Goal: Task Accomplishment & Management: Manage account settings

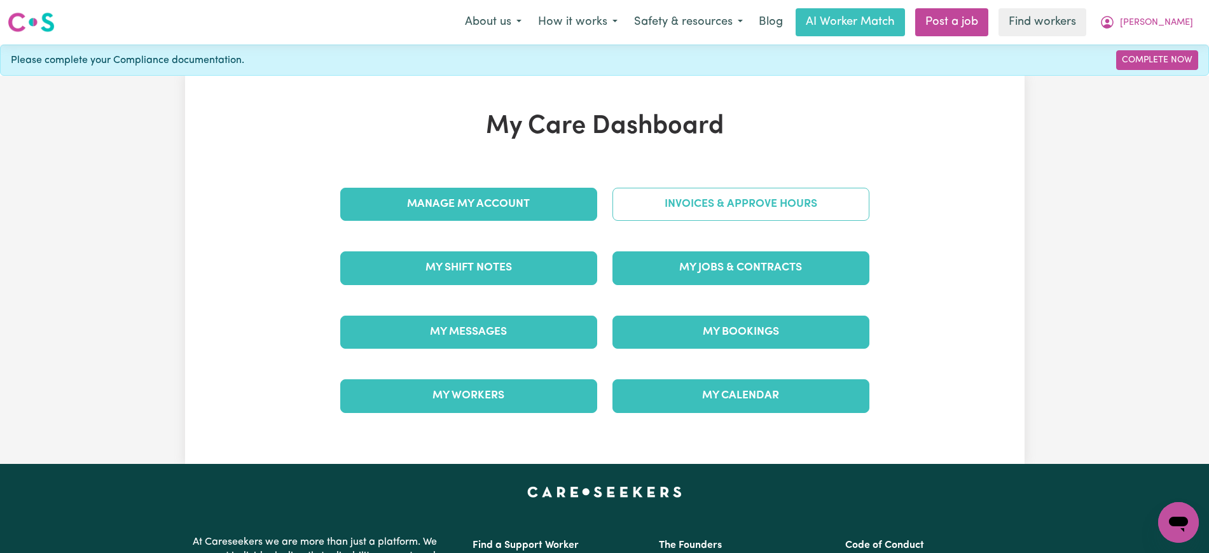
drag, startPoint x: 625, startPoint y: 221, endPoint x: 631, endPoint y: 214, distance: 9.0
click at [625, 221] on div "Invoices & Approve Hours" at bounding box center [741, 204] width 272 height 64
click at [632, 210] on link "Invoices & Approve Hours" at bounding box center [740, 204] width 257 height 33
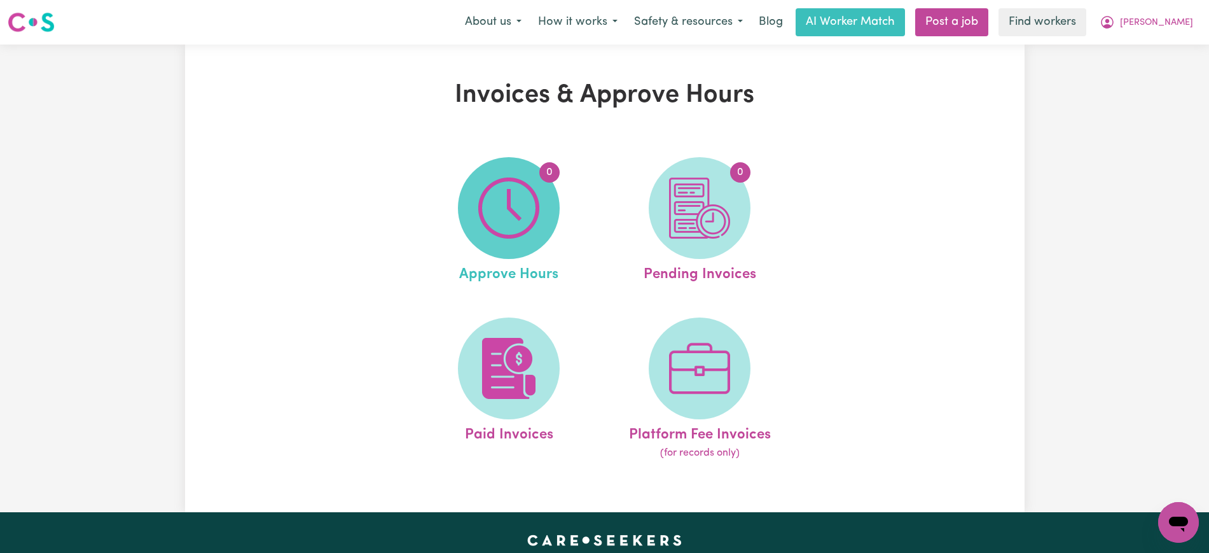
click at [481, 223] on img at bounding box center [508, 207] width 61 height 61
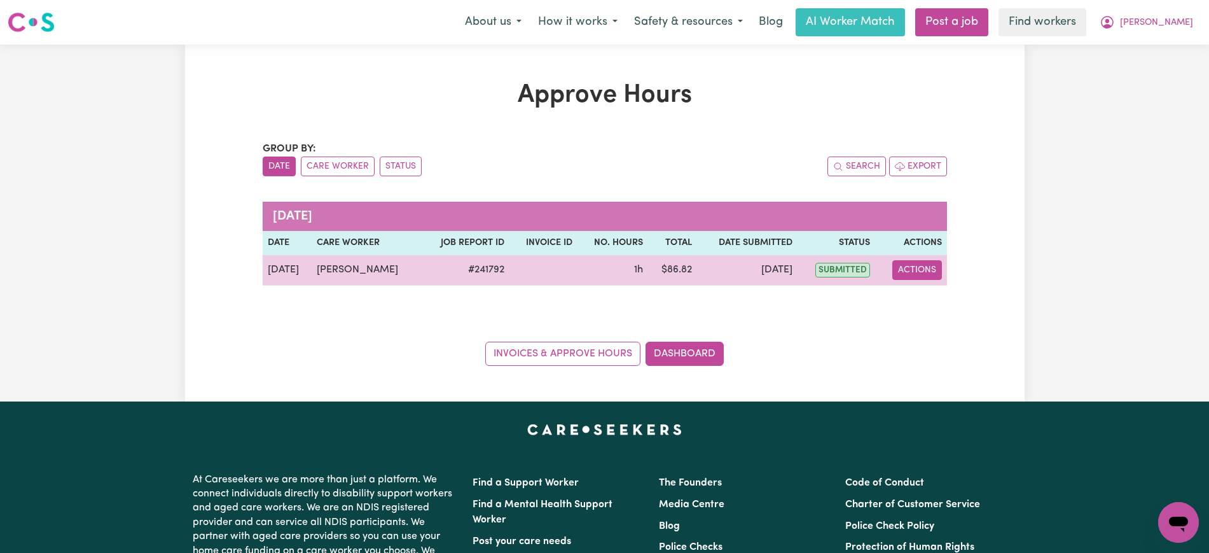
click at [927, 270] on button "Actions" at bounding box center [917, 270] width 50 height 20
click at [935, 303] on link "View Job Report" at bounding box center [949, 299] width 109 height 25
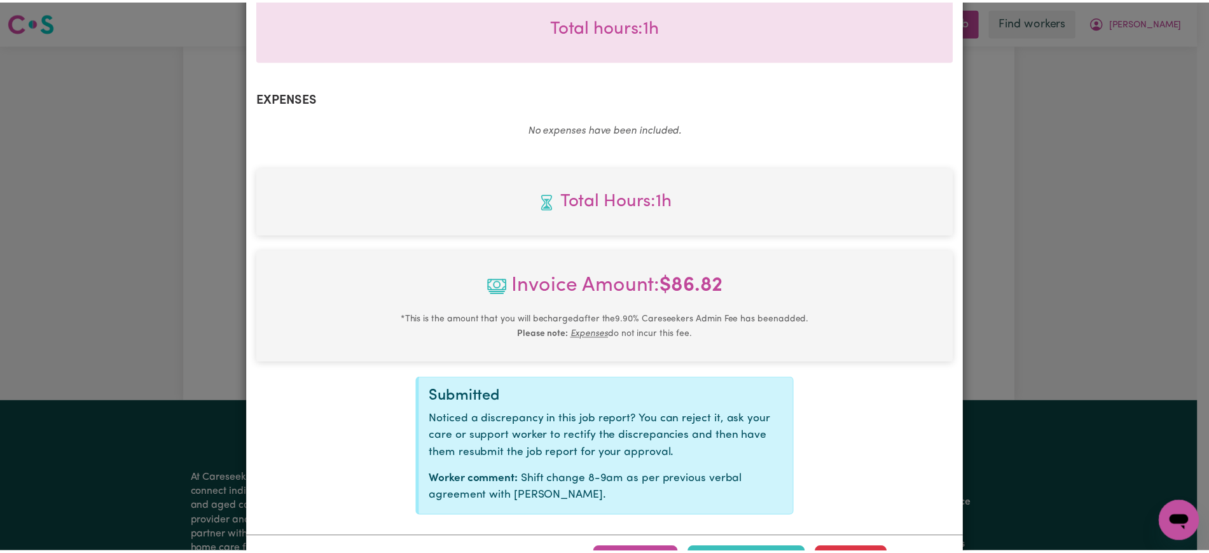
scroll to position [462, 0]
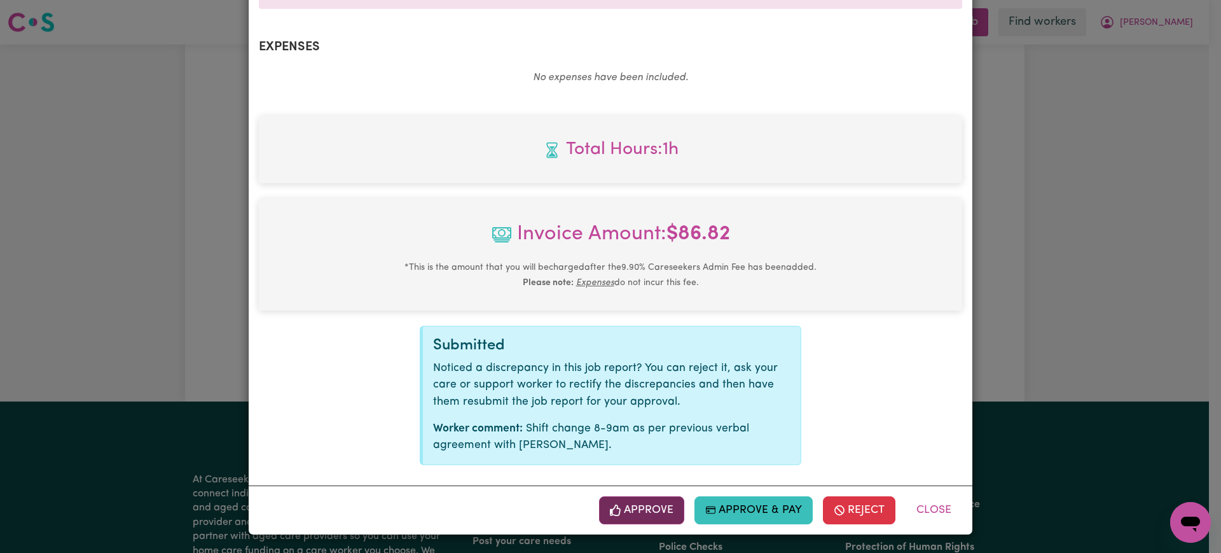
click at [628, 504] on button "Approve" at bounding box center [641, 510] width 85 height 28
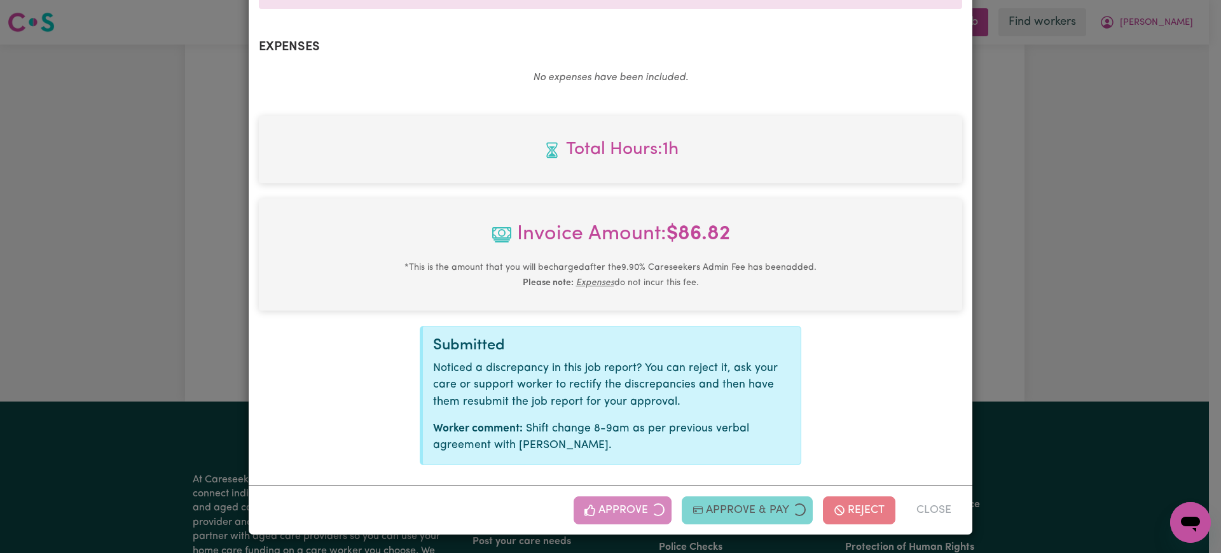
click at [1094, 252] on div "Job Report # 241792 - [PERSON_NAME] Summary Job report # 241792 Client name: [P…" at bounding box center [610, 276] width 1221 height 553
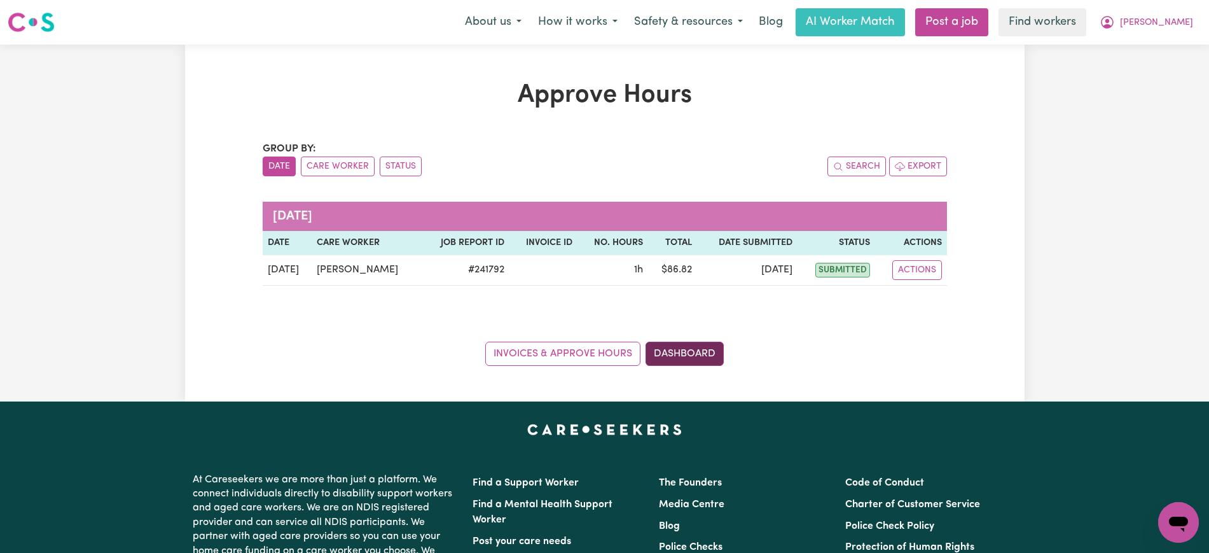
click at [701, 348] on link "Dashboard" at bounding box center [684, 353] width 78 height 24
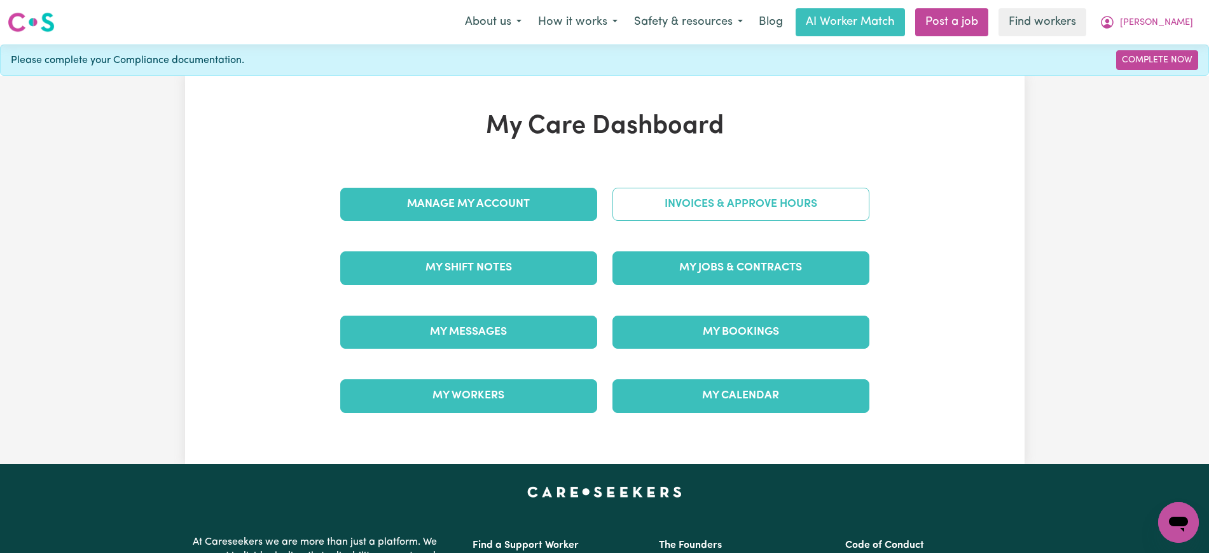
click at [692, 195] on link "Invoices & Approve Hours" at bounding box center [740, 204] width 257 height 33
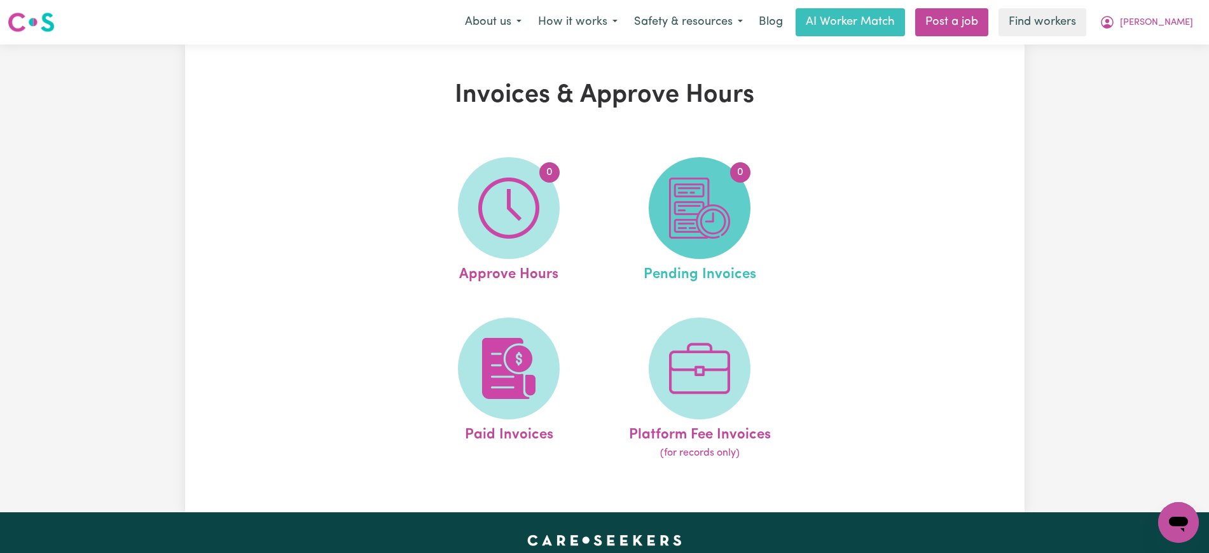
click at [712, 213] on img at bounding box center [699, 207] width 61 height 61
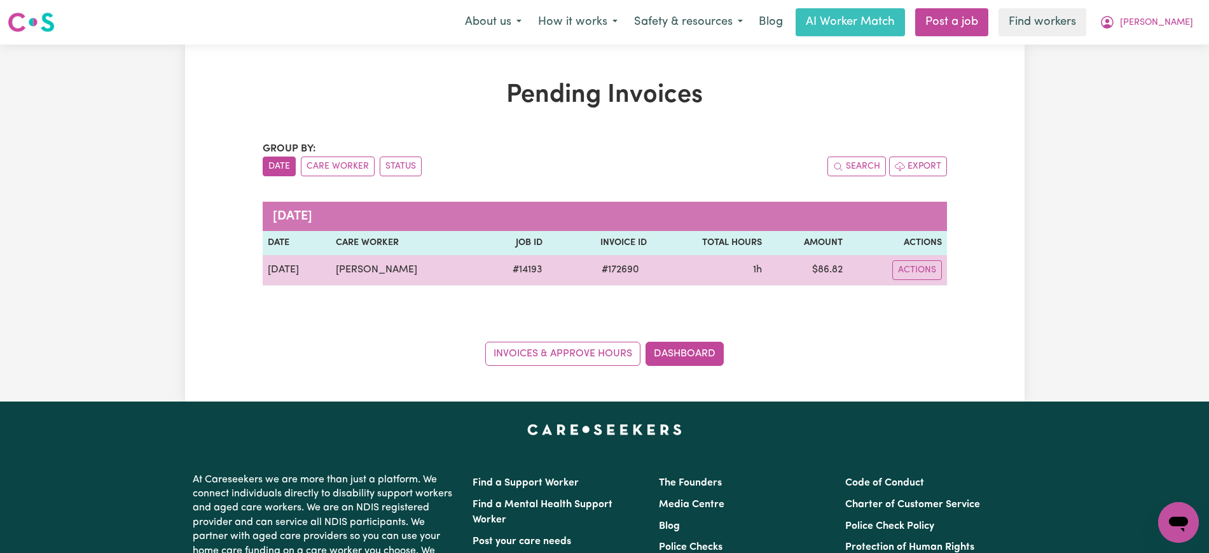
click at [602, 270] on span "# 172690" at bounding box center [620, 269] width 53 height 15
copy span "172690"
